Goal: Register for event/course

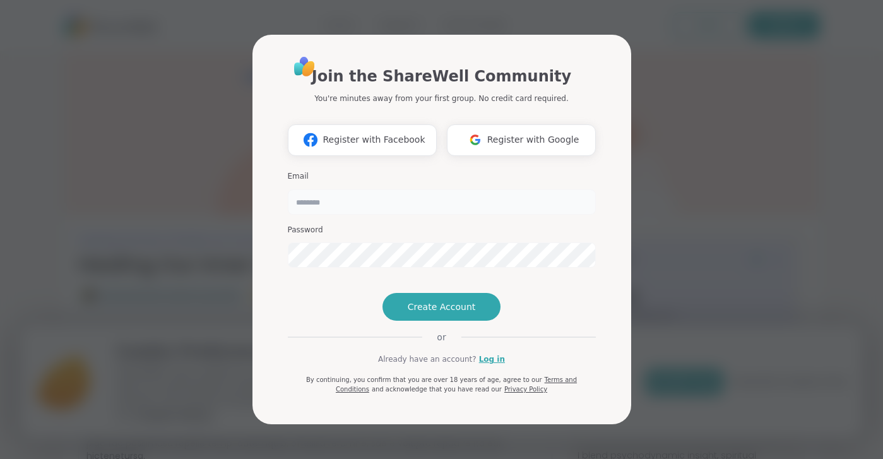
click at [348, 189] on input "email" at bounding box center [442, 201] width 308 height 25
type input "**********"
click at [420, 319] on button "Create Account" at bounding box center [441, 307] width 119 height 28
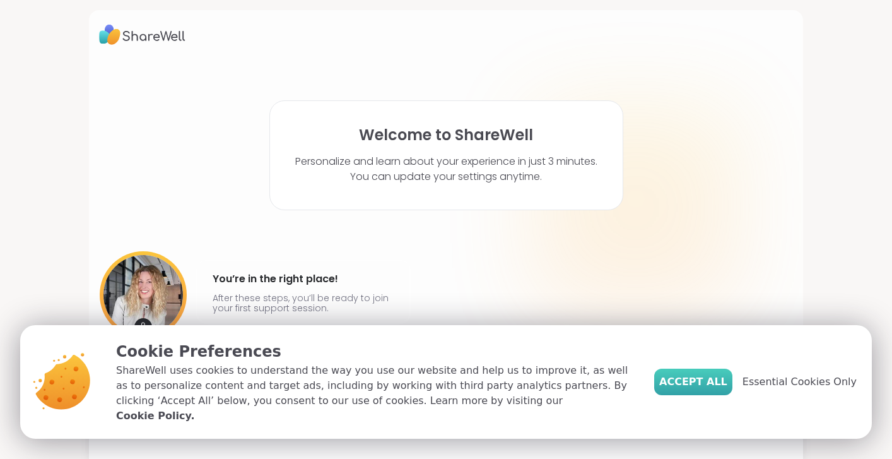
click at [688, 389] on span "Accept All" at bounding box center [694, 381] width 68 height 15
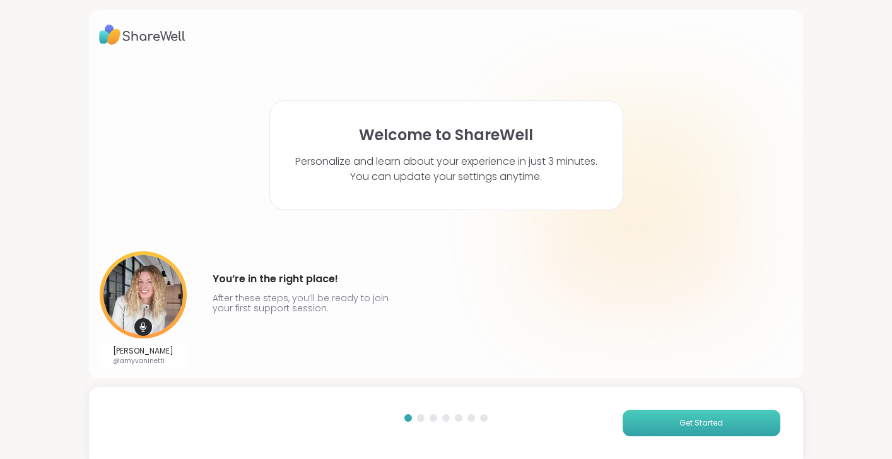
click at [654, 421] on button "Get Started" at bounding box center [702, 423] width 158 height 27
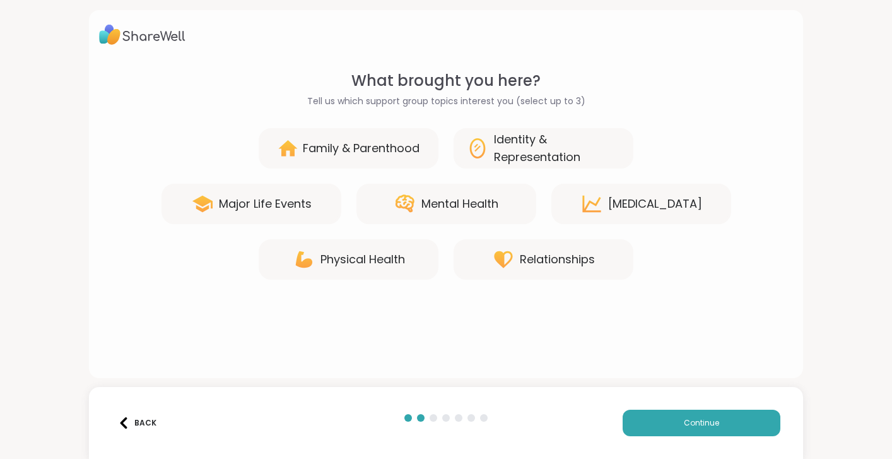
click at [482, 134] on div "Identity & Representation" at bounding box center [544, 148] width 180 height 40
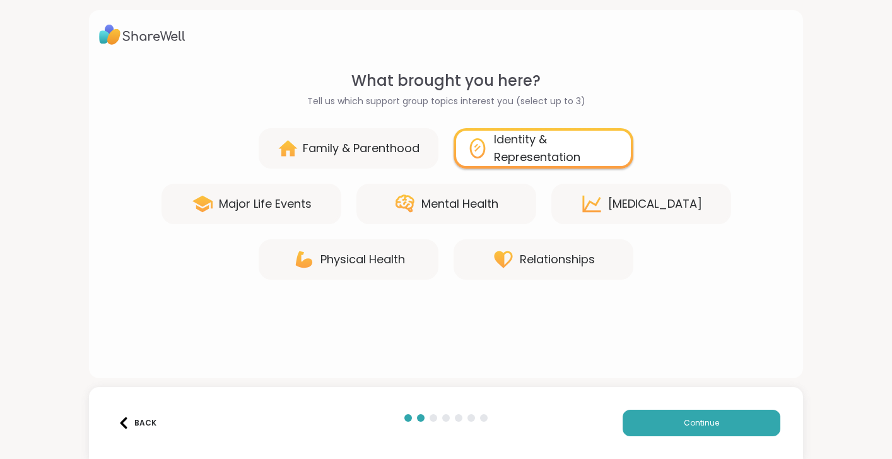
click at [270, 192] on div "Major Life Events" at bounding box center [252, 204] width 180 height 40
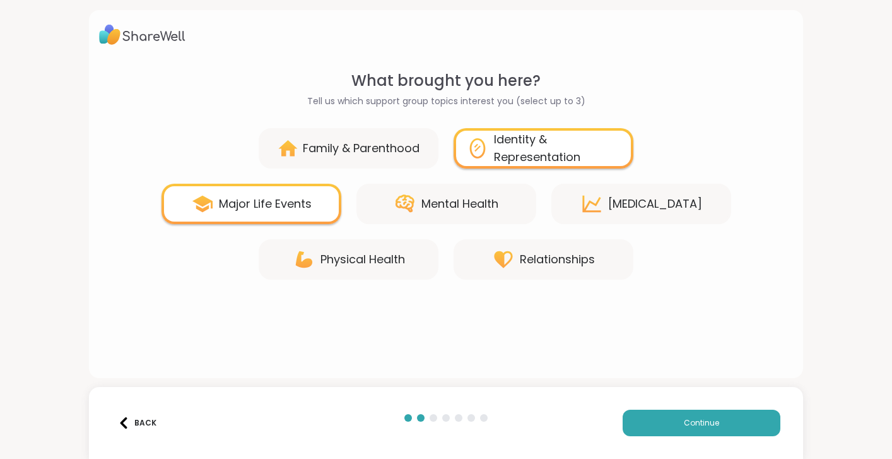
click at [644, 205] on div "Personal Growth" at bounding box center [655, 204] width 94 height 18
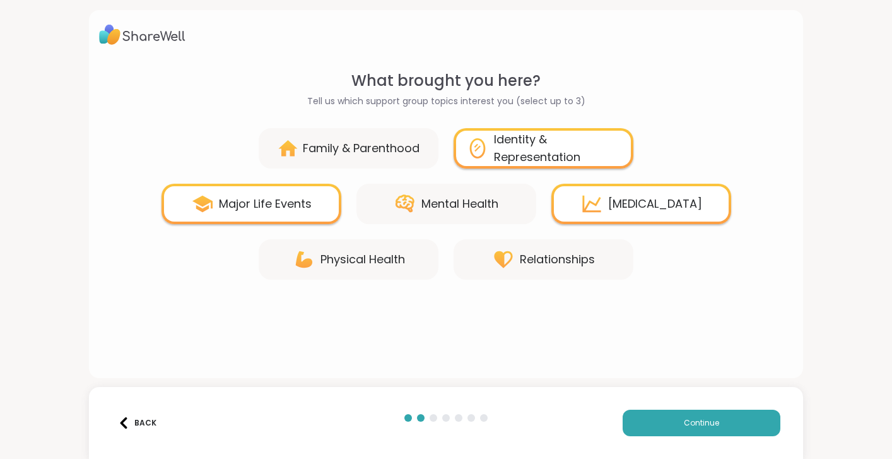
click at [476, 199] on div "Mental Health" at bounding box center [460, 204] width 77 height 18
click at [668, 427] on button "Continue" at bounding box center [702, 423] width 158 height 27
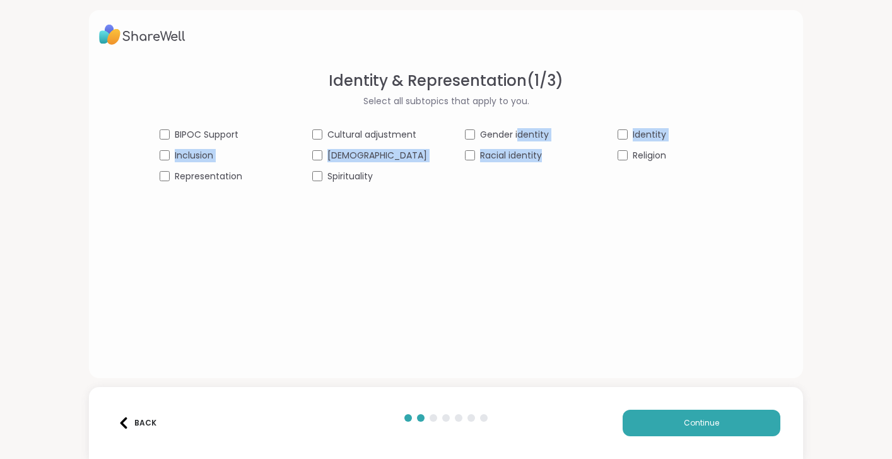
drag, startPoint x: 538, startPoint y: 174, endPoint x: 511, endPoint y: 125, distance: 55.7
click at [511, 125] on div "Identity & Representation ( 1 / 3 ) Select all subtopics that apply to you. BIP…" at bounding box center [446, 126] width 694 height 114
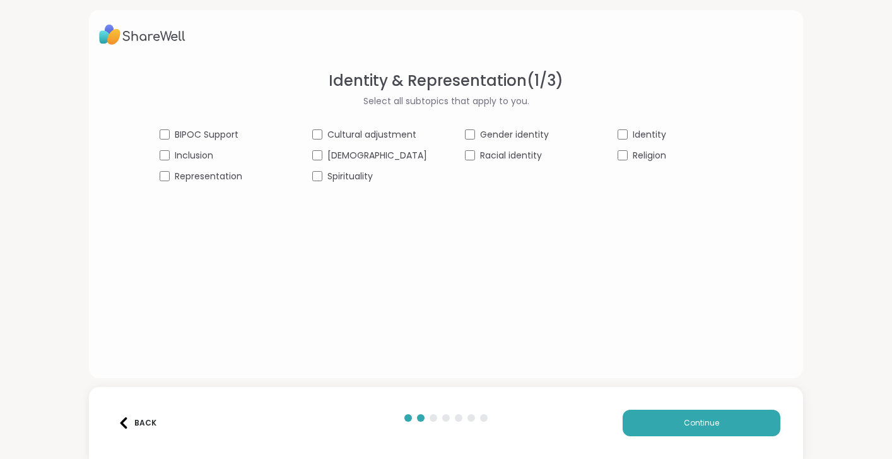
click at [379, 237] on div "Identity & Representation ( 1 / 3 ) Select all subtopics that apply to you. BIP…" at bounding box center [446, 213] width 694 height 288
click at [671, 422] on button "Continue" at bounding box center [702, 423] width 158 height 27
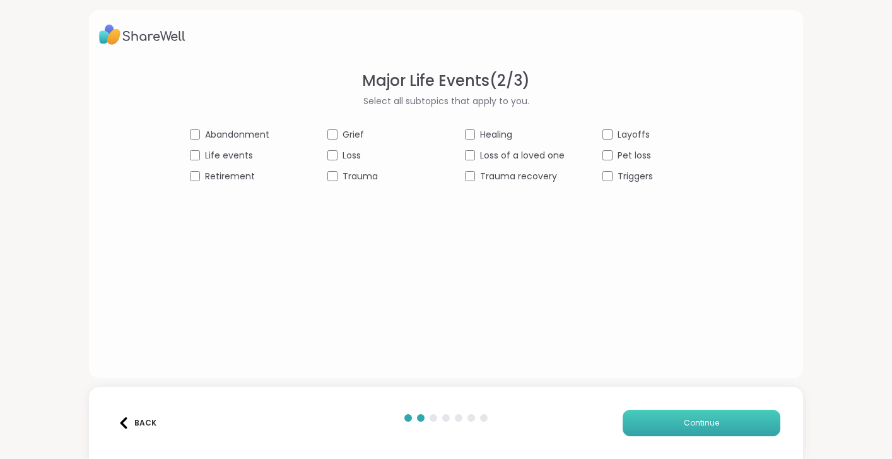
click at [710, 416] on button "Continue" at bounding box center [702, 423] width 158 height 27
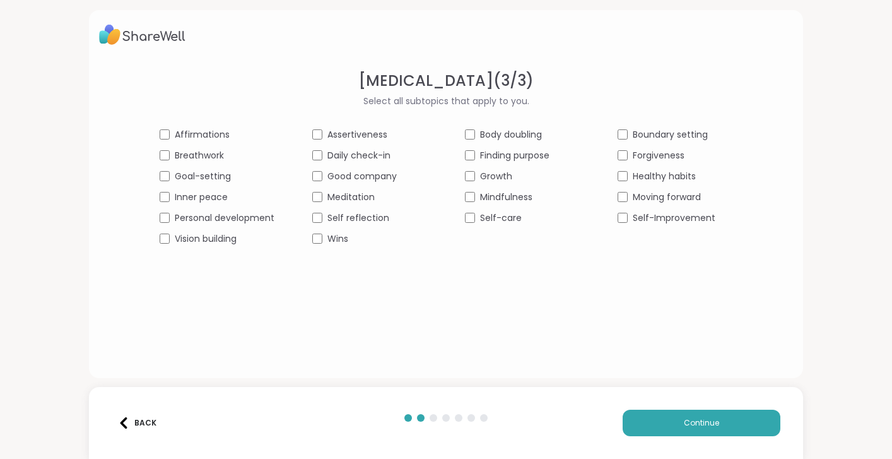
click at [642, 408] on div "Back Continue" at bounding box center [446, 423] width 714 height 72
click at [646, 423] on button "Continue" at bounding box center [702, 423] width 158 height 27
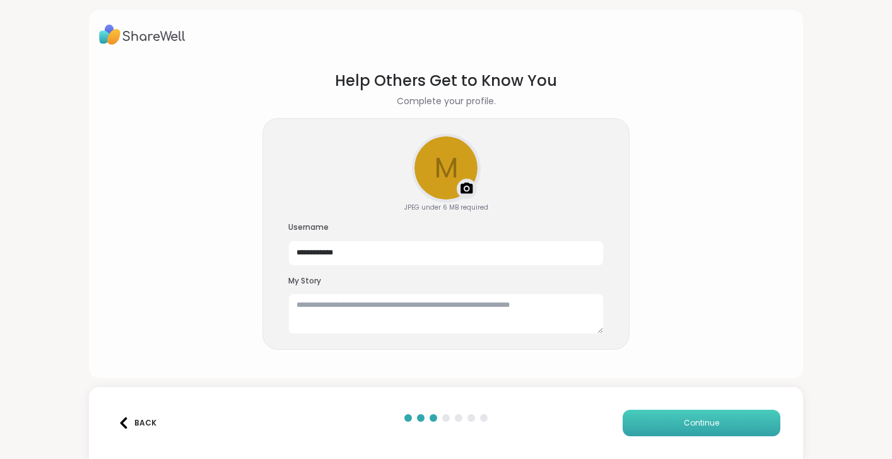
click at [655, 422] on button "Continue" at bounding box center [702, 423] width 158 height 27
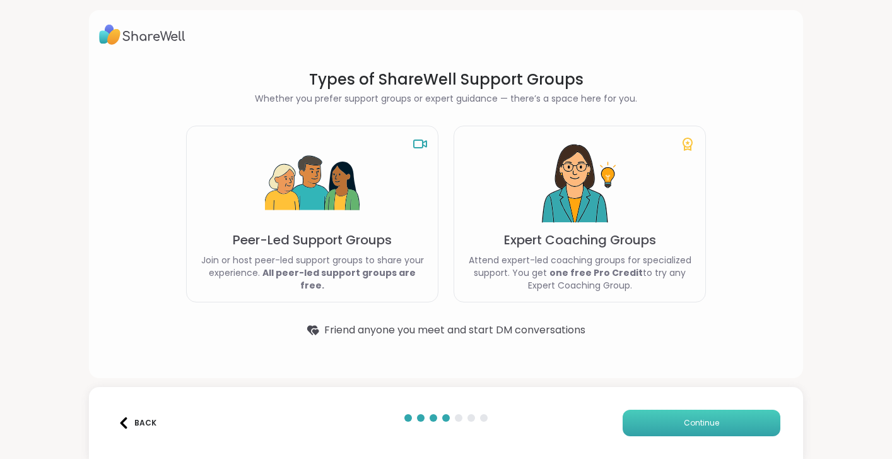
click at [646, 422] on button "Continue" at bounding box center [702, 423] width 158 height 27
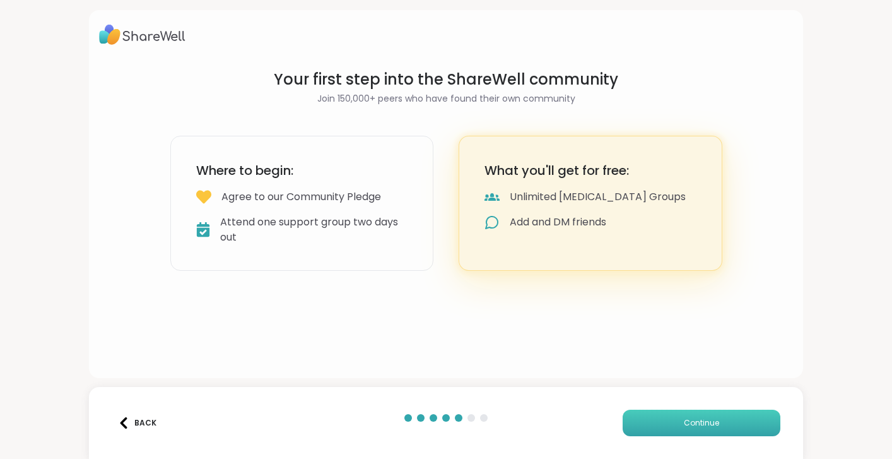
click at [653, 426] on button "Continue" at bounding box center [702, 423] width 158 height 27
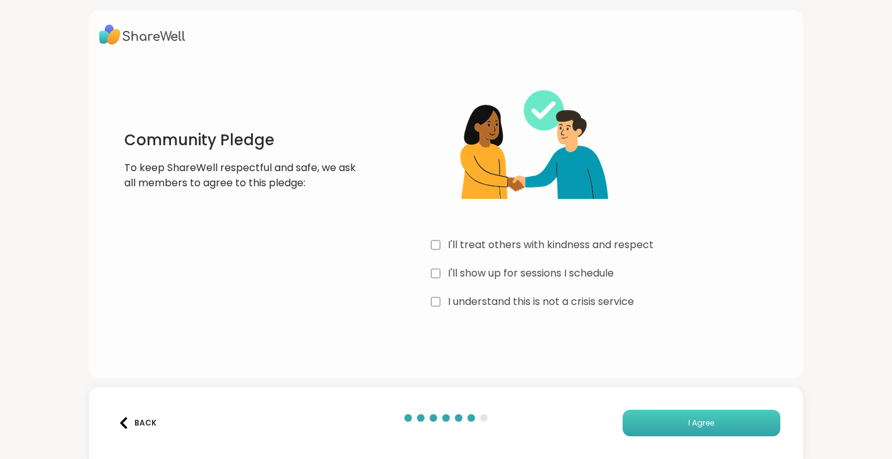
click at [632, 428] on button "I Agree" at bounding box center [702, 423] width 158 height 27
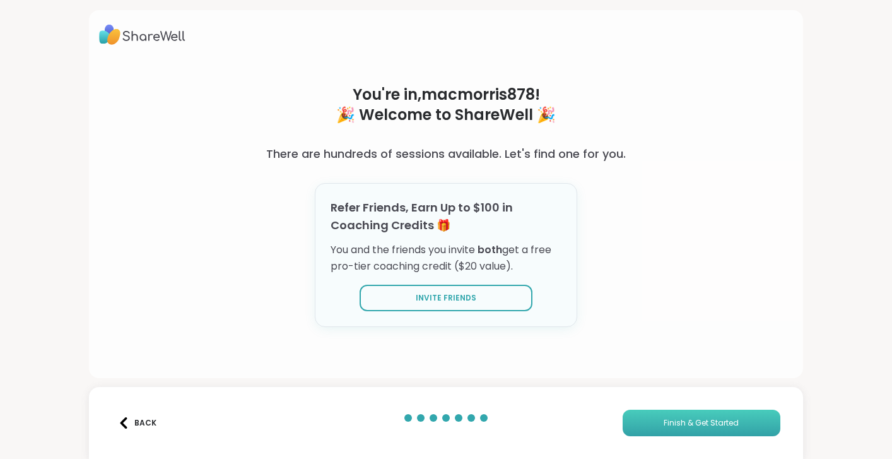
click at [670, 432] on button "Finish & Get Started" at bounding box center [702, 423] width 158 height 27
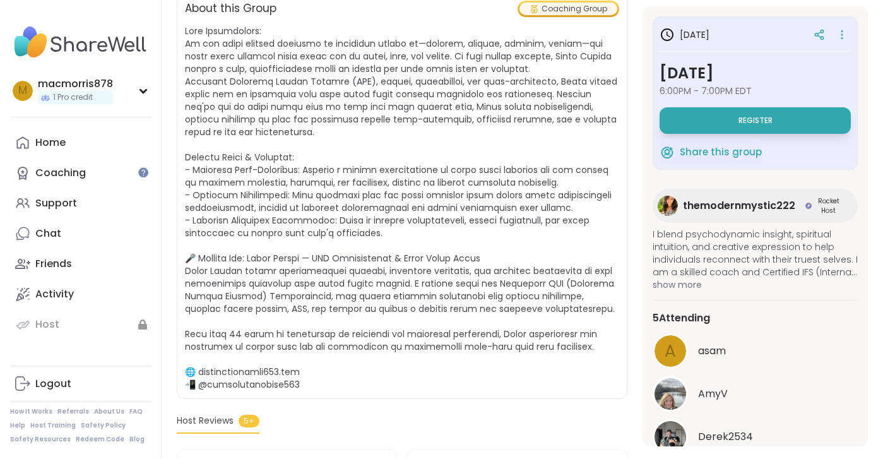
scroll to position [173, 0]
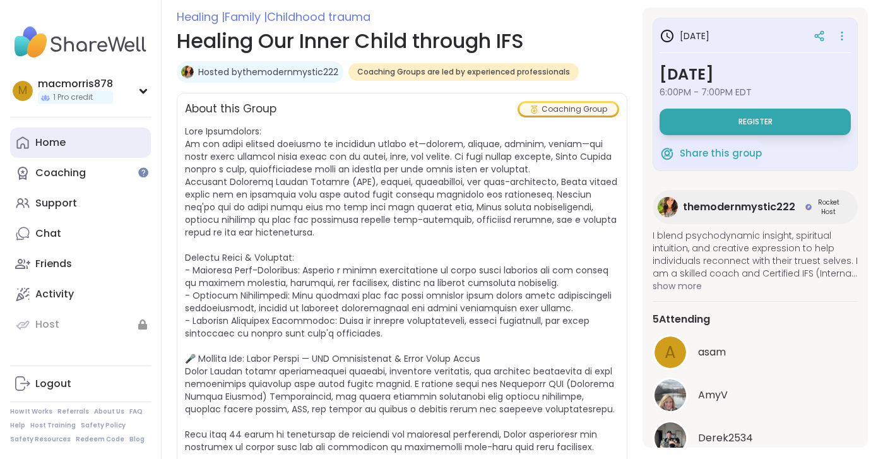
click at [66, 134] on link "Home" at bounding box center [80, 142] width 141 height 30
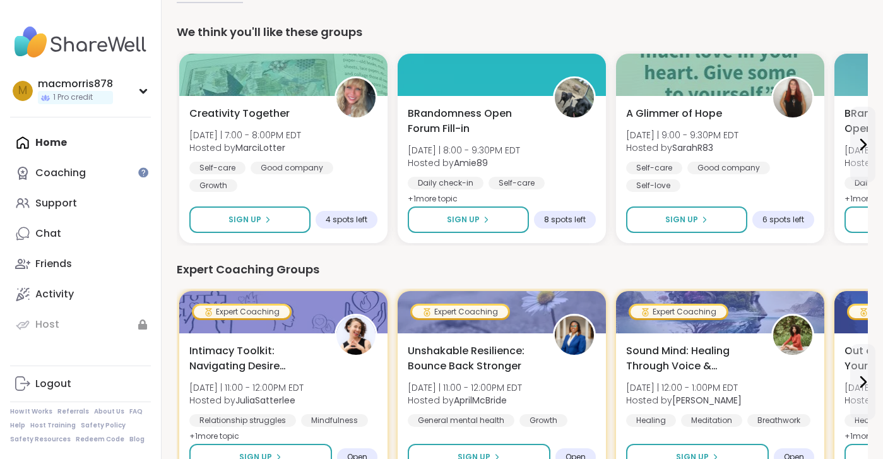
scroll to position [109, 0]
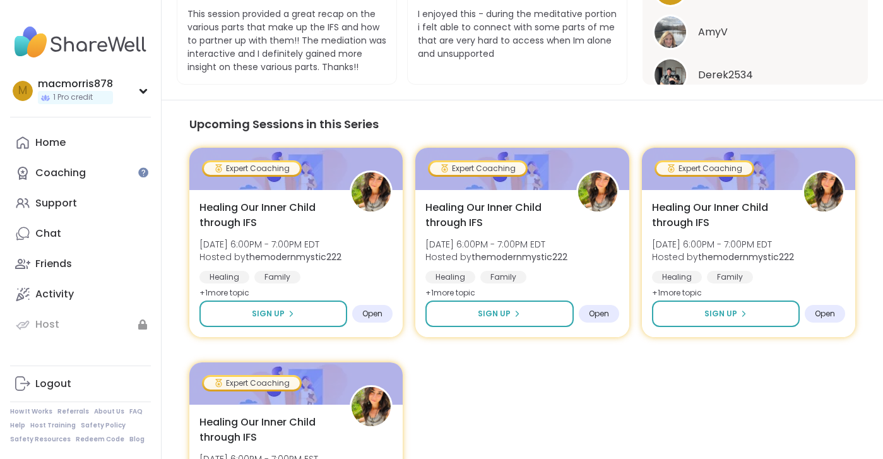
scroll to position [1021, 0]
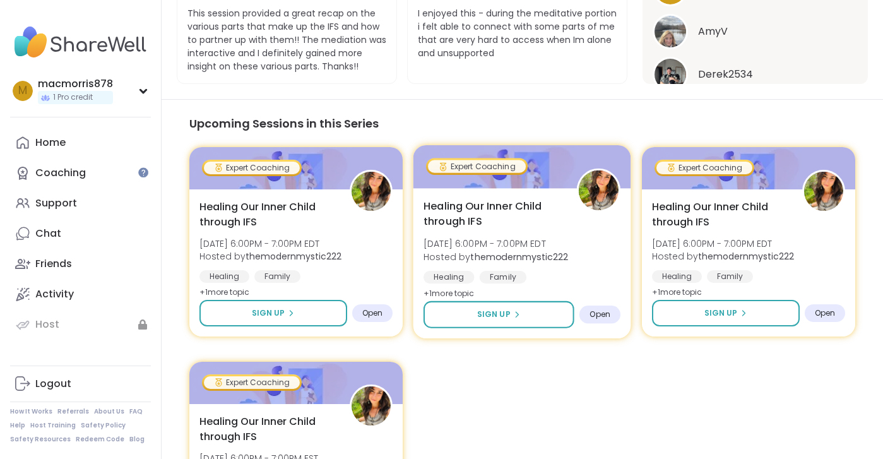
click at [601, 312] on span "Open" at bounding box center [600, 314] width 21 height 10
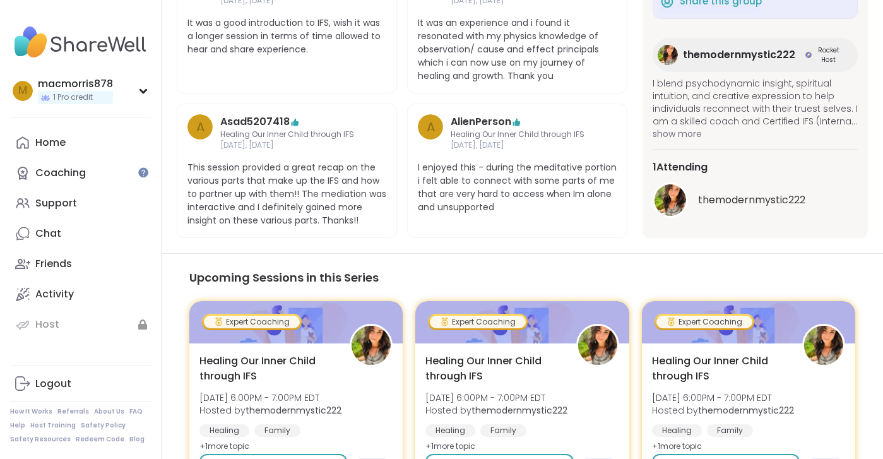
scroll to position [870, 0]
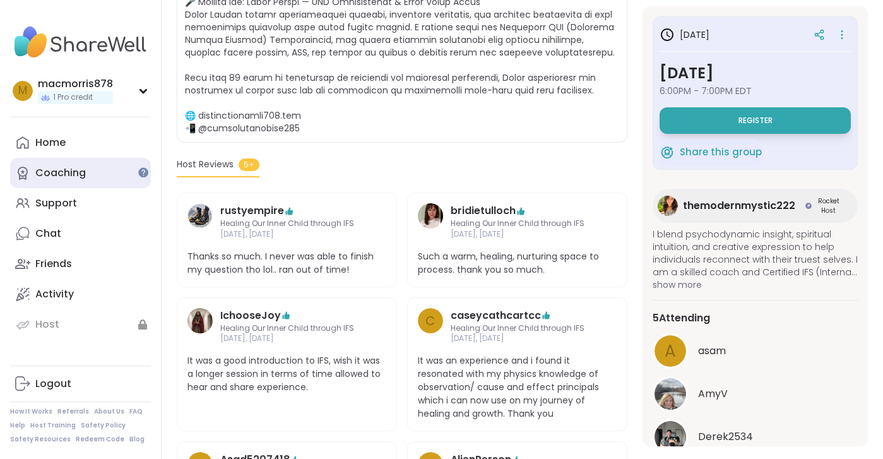
scroll to position [530, 0]
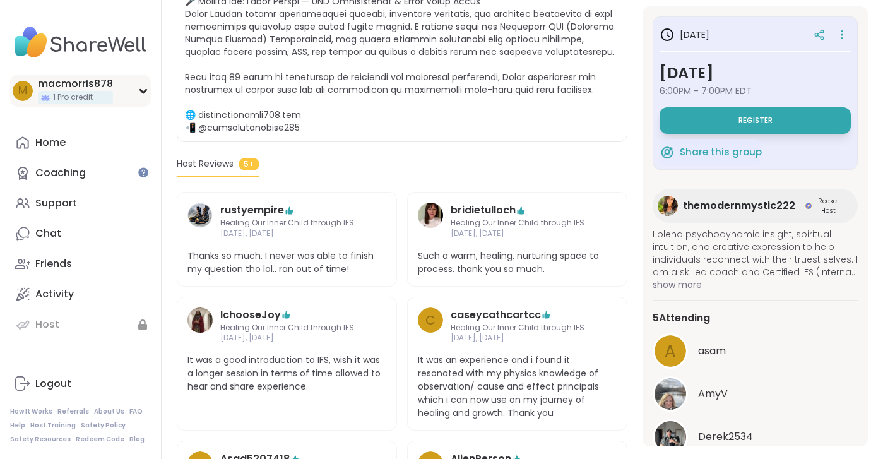
click at [71, 85] on div "macmorris878" at bounding box center [75, 84] width 75 height 14
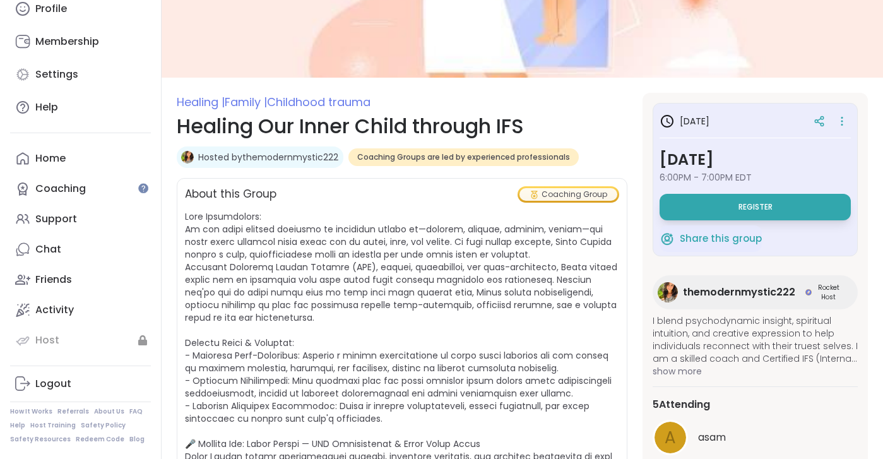
scroll to position [28, 0]
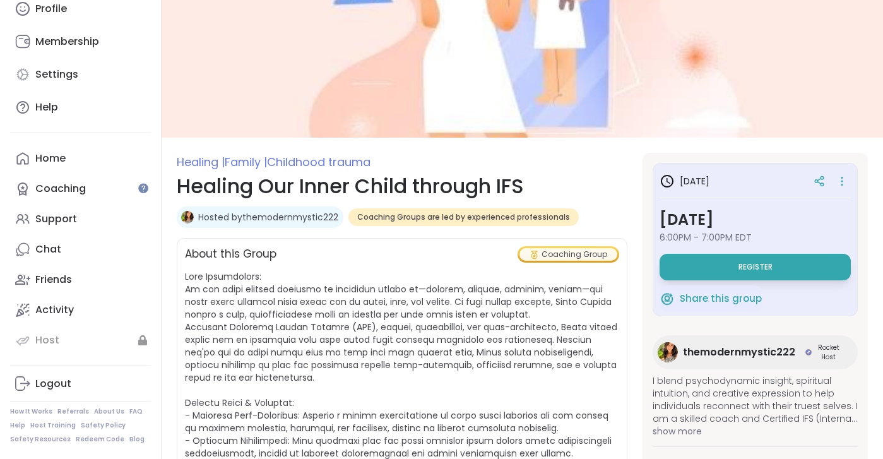
click at [287, 220] on link "Hosted by themodernmystic222" at bounding box center [268, 217] width 140 height 13
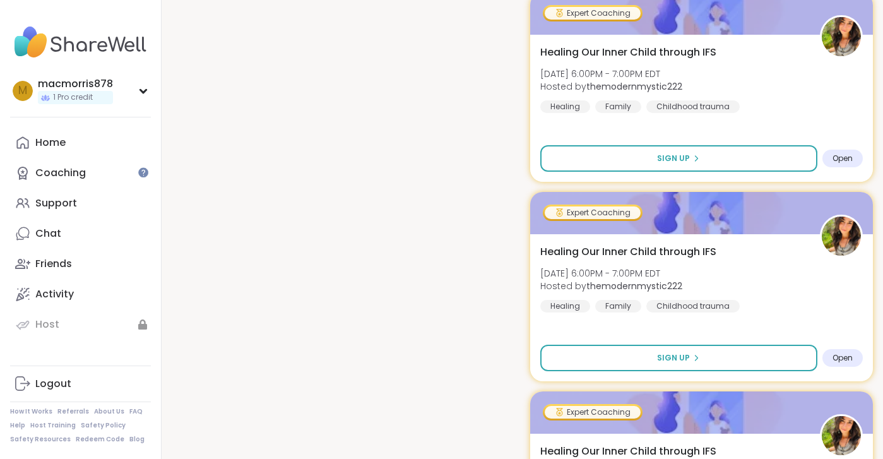
scroll to position [1380, 0]
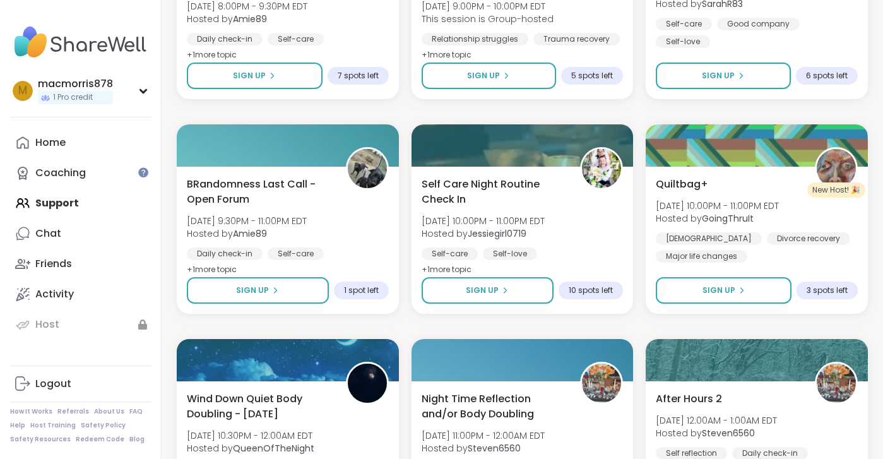
scroll to position [1197, 0]
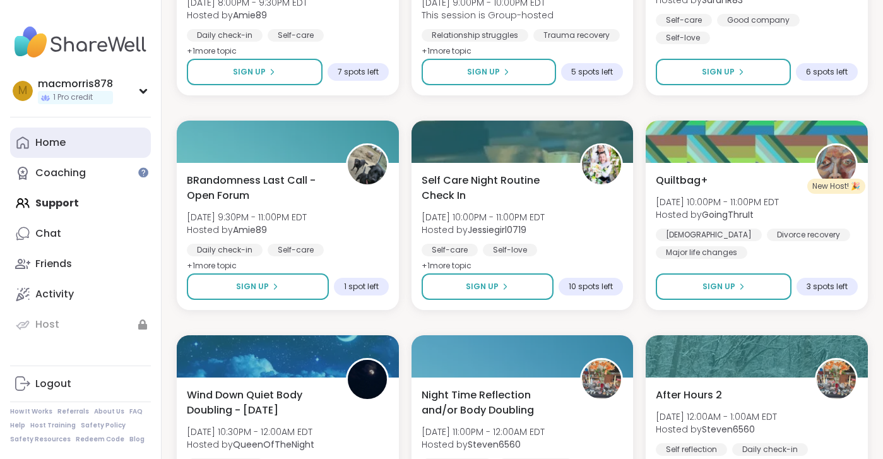
click at [46, 152] on link "Home" at bounding box center [80, 142] width 141 height 30
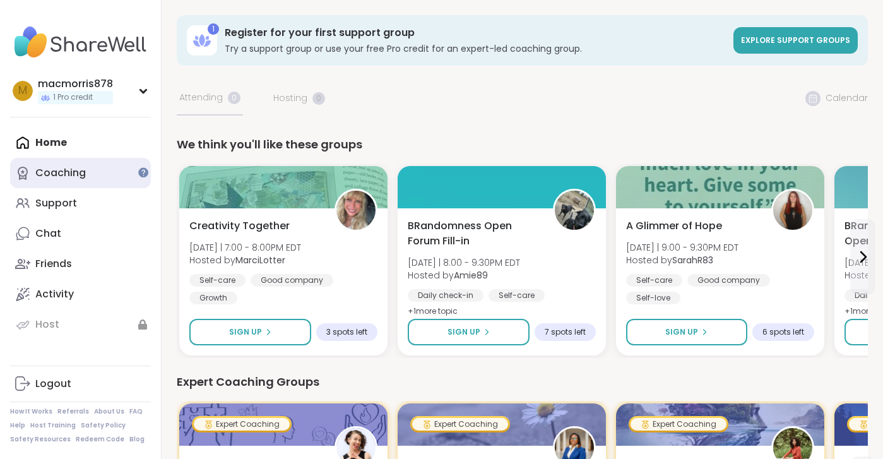
click at [57, 178] on div "Coaching" at bounding box center [60, 173] width 50 height 14
